Goal: Task Accomplishment & Management: Manage account settings

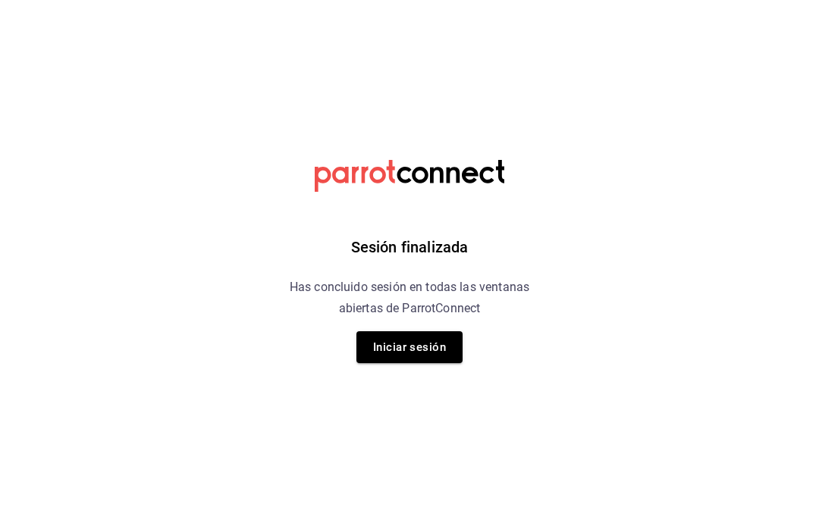
click at [388, 359] on button "Iniciar sesión" at bounding box center [409, 347] width 106 height 32
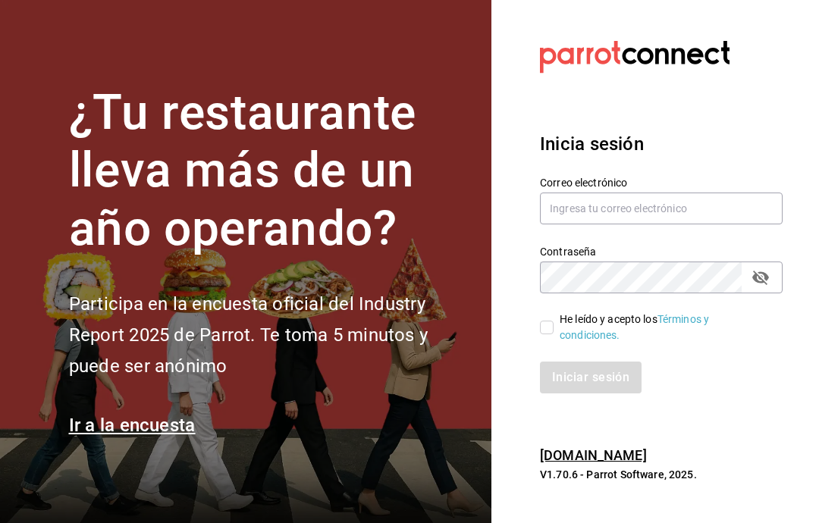
click at [700, 224] on input "text" at bounding box center [661, 209] width 243 height 32
type input "[EMAIL_ADDRESS][DOMAIN_NAME]"
click at [551, 334] on input "He leído y acepto los Términos y condiciones." at bounding box center [547, 328] width 14 height 14
checkbox input "true"
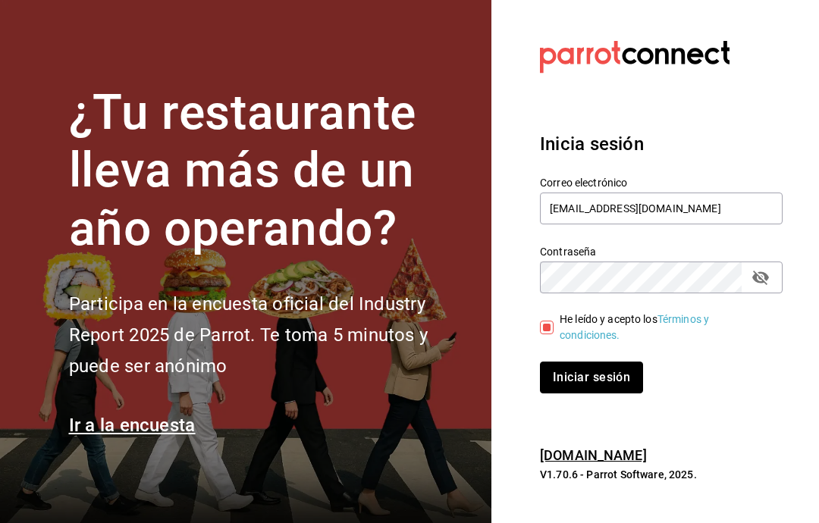
click at [594, 394] on button "Iniciar sesión" at bounding box center [591, 378] width 103 height 32
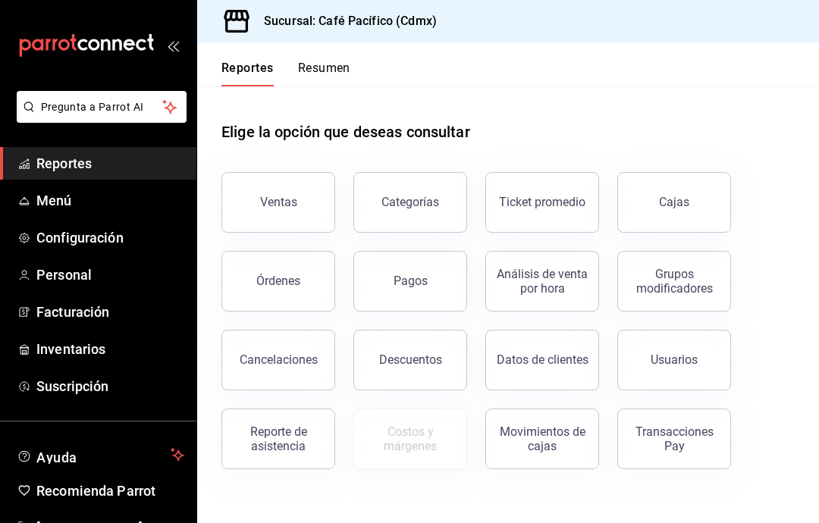
click at [278, 206] on div "Ventas" at bounding box center [278, 202] width 37 height 14
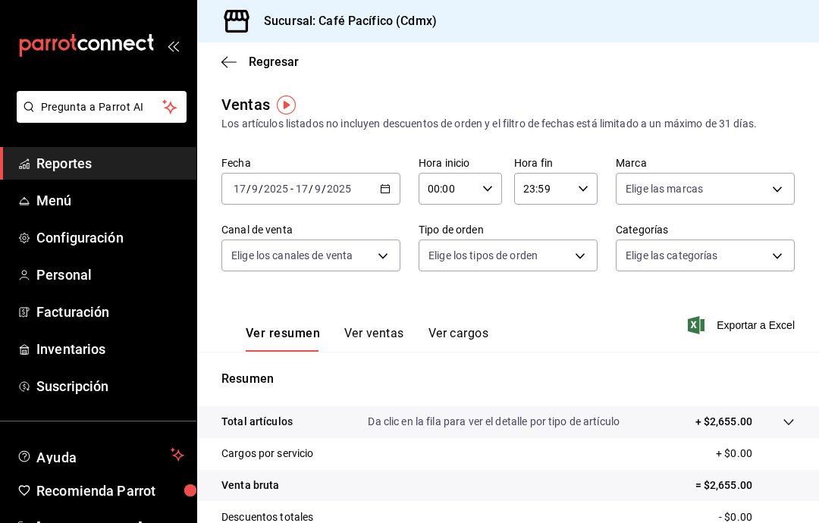
click at [74, 158] on span "Reportes" at bounding box center [110, 163] width 148 height 20
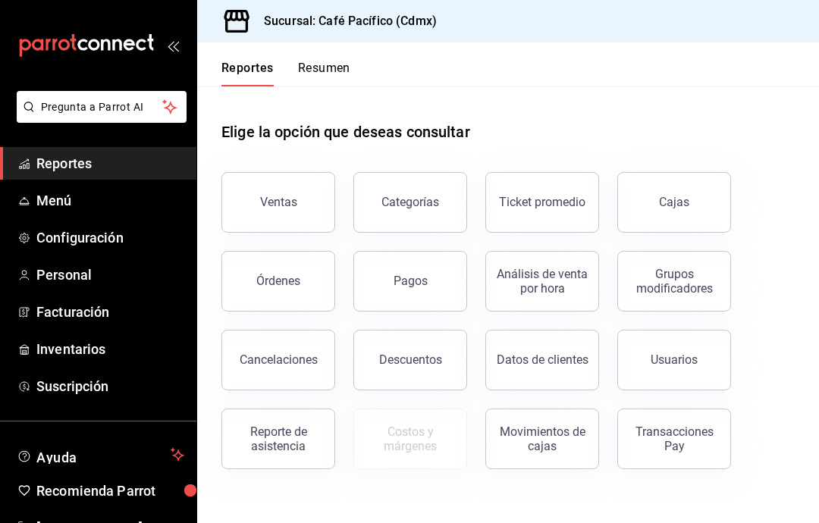
click at [405, 293] on button "Pagos" at bounding box center [410, 281] width 114 height 61
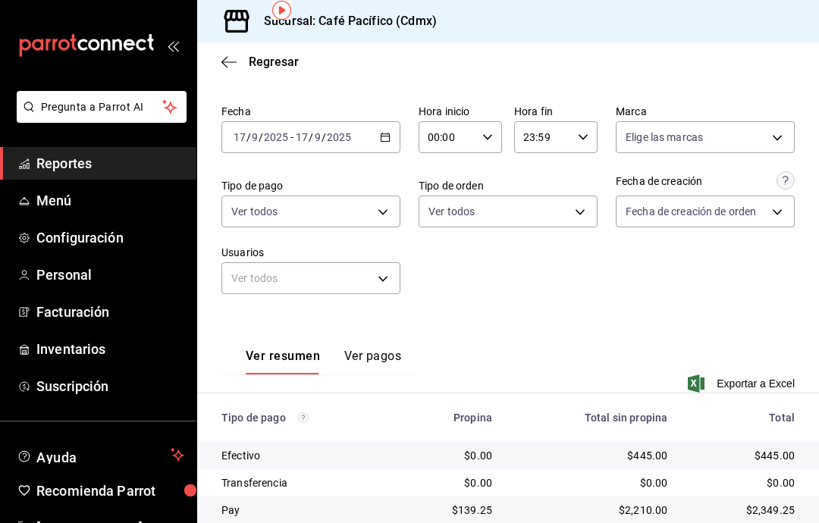
scroll to position [34, 0]
